Goal: Find specific page/section: Find specific page/section

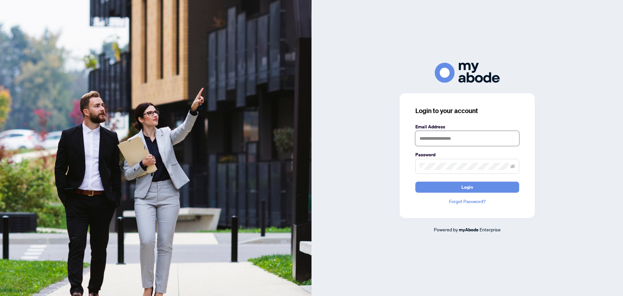
click at [472, 139] on input "text" at bounding box center [467, 138] width 104 height 15
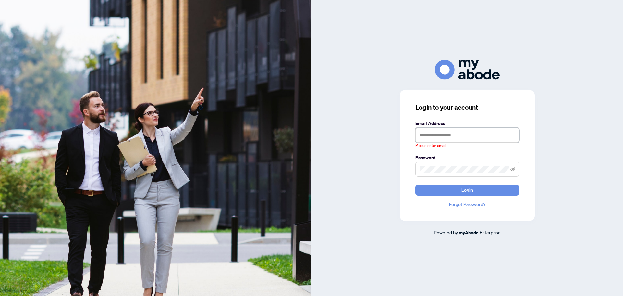
type input "**********"
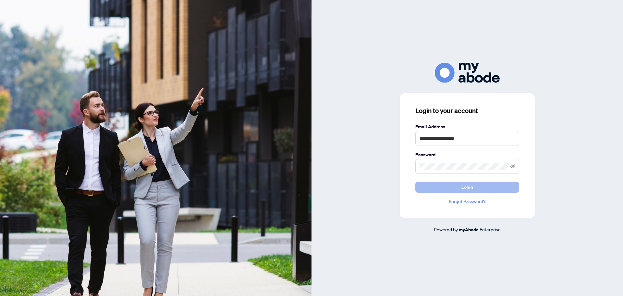
click at [466, 186] on span "Login" at bounding box center [467, 187] width 12 height 10
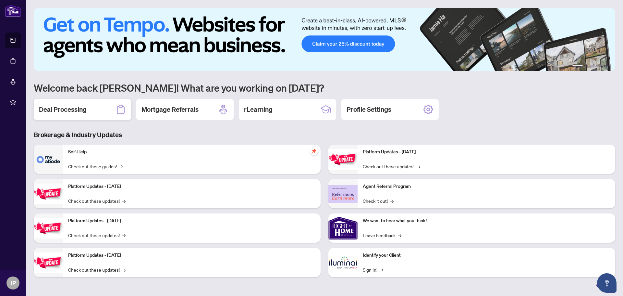
click at [67, 106] on h2 "Deal Processing" at bounding box center [63, 109] width 48 height 9
